Goal: Task Accomplishment & Management: Complete application form

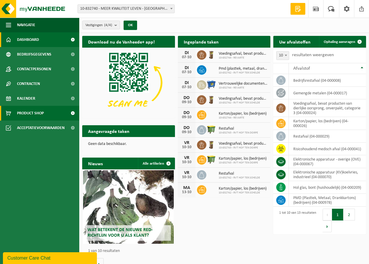
click at [38, 112] on span "Product Shop" at bounding box center [30, 113] width 27 height 15
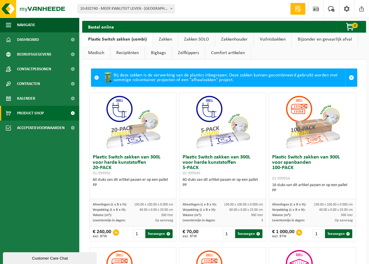
click at [304, 38] on link "Bijzonder en gevaarlijk afval" at bounding box center [325, 40] width 66 height 14
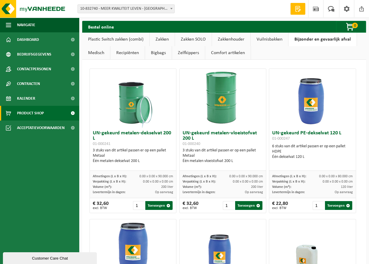
click at [98, 52] on link "Medisch" at bounding box center [96, 53] width 28 height 14
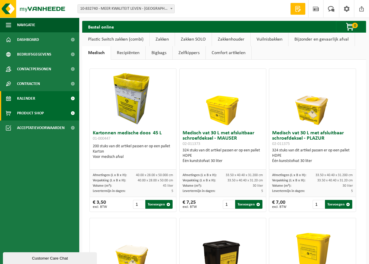
click at [38, 99] on link "Kalender" at bounding box center [39, 98] width 79 height 15
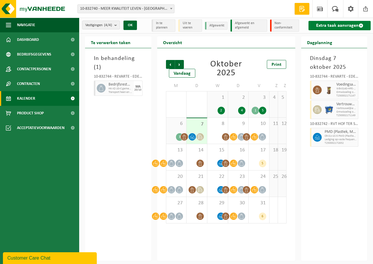
click at [331, 25] on link "Extra taak aanvragen" at bounding box center [340, 25] width 62 height 9
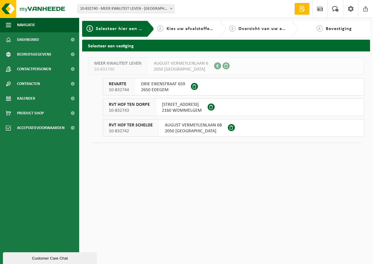
click at [160, 85] on span "DRIE EIKENSTRAAT 659" at bounding box center [163, 84] width 44 height 6
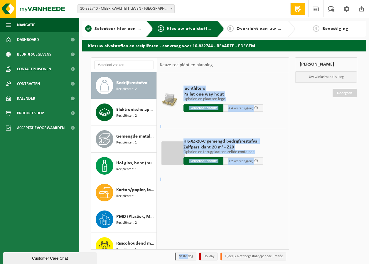
scroll to position [23, 0]
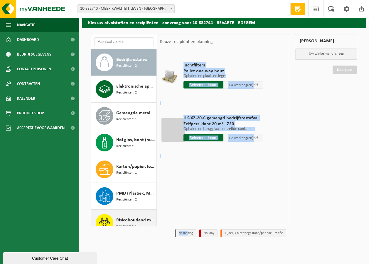
click at [128, 217] on span "Risicohoudend medisch afval" at bounding box center [135, 219] width 39 height 7
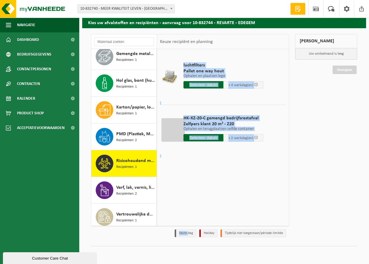
scroll to position [90, 0]
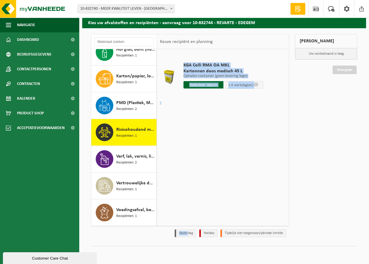
click at [205, 111] on div "KGA Colli RMA OA MKL Kartonnen doos medisch 45 L Ophalen container (geen leveri…" at bounding box center [223, 137] width 132 height 176
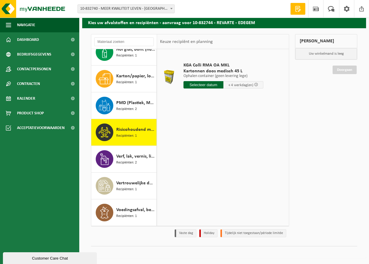
click at [214, 85] on input "text" at bounding box center [204, 84] width 40 height 7
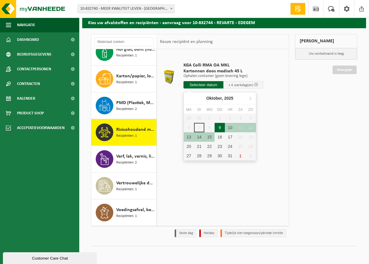
click at [220, 124] on div "9" at bounding box center [220, 127] width 10 height 9
type input "Van 2025-10-09"
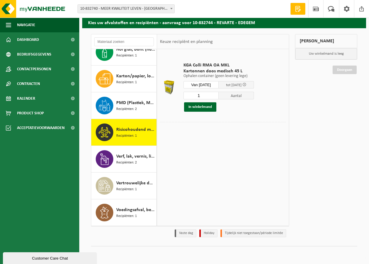
drag, startPoint x: 205, startPoint y: 94, endPoint x: 186, endPoint y: 94, distance: 18.5
click at [186, 94] on input "1" at bounding box center [201, 96] width 35 height 8
type input "32"
click at [206, 107] on button "In winkelmand" at bounding box center [200, 106] width 32 height 9
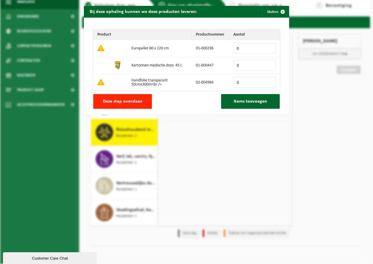
click at [268, 67] on input "0" at bounding box center [255, 65] width 42 height 11
click at [269, 64] on input "199" at bounding box center [255, 65] width 42 height 11
type input "200"
click at [269, 64] on input "200" at bounding box center [255, 65] width 42 height 11
click at [251, 102] on span "Items toevoegen" at bounding box center [250, 101] width 33 height 5
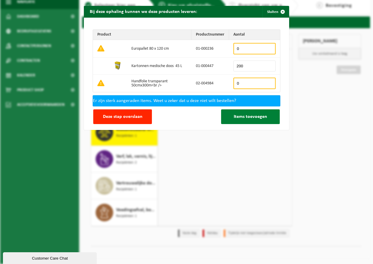
click at [235, 118] on span "Items toevoegen" at bounding box center [250, 116] width 33 height 5
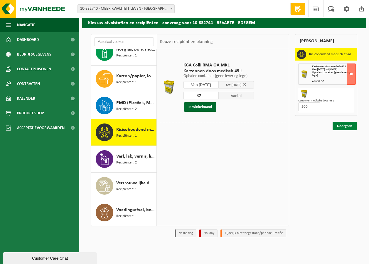
click at [342, 125] on link "Doorgaan" at bounding box center [345, 126] width 24 height 9
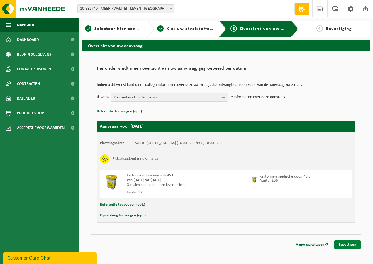
click at [351, 244] on link "Bevestigen" at bounding box center [348, 244] width 26 height 9
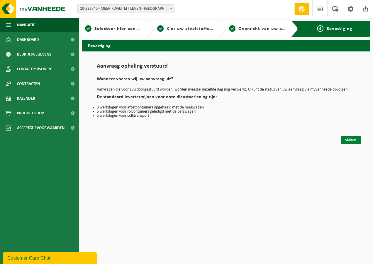
click at [355, 139] on link "Sluiten" at bounding box center [351, 140] width 20 height 9
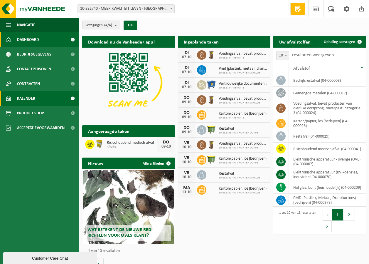
click at [40, 100] on link "Kalender" at bounding box center [39, 98] width 79 height 15
